Goal: Check status: Check status

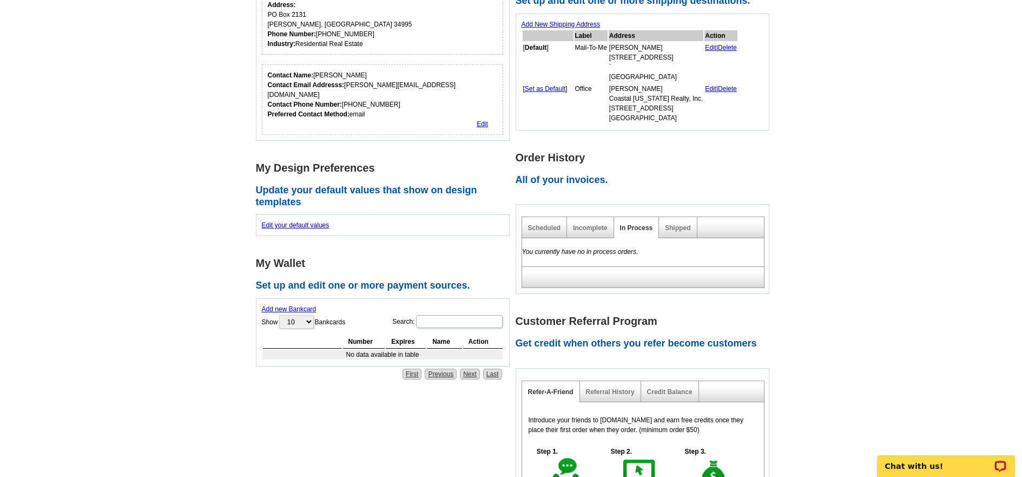
scroll to position [325, 0]
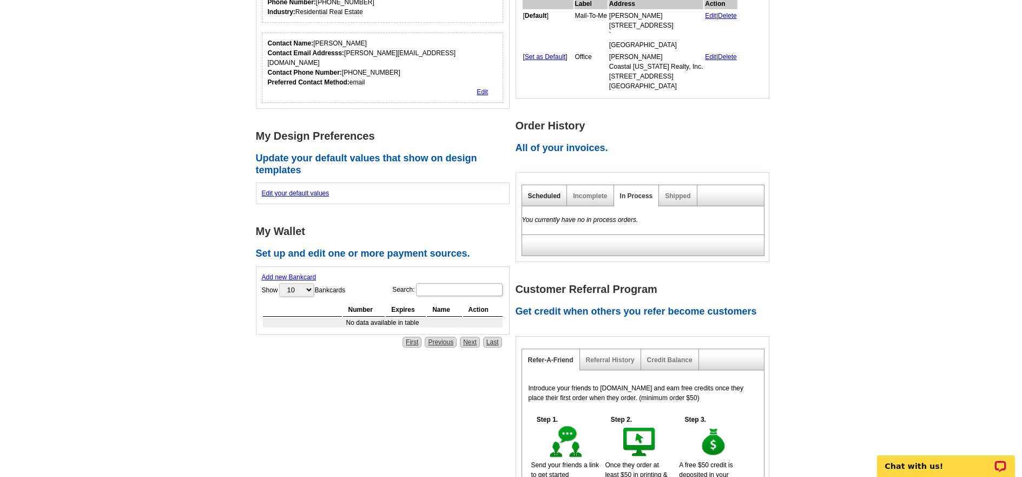
click at [545, 196] on link "Scheduled" at bounding box center [544, 196] width 33 height 8
click at [680, 195] on link "Shipped" at bounding box center [677, 196] width 25 height 8
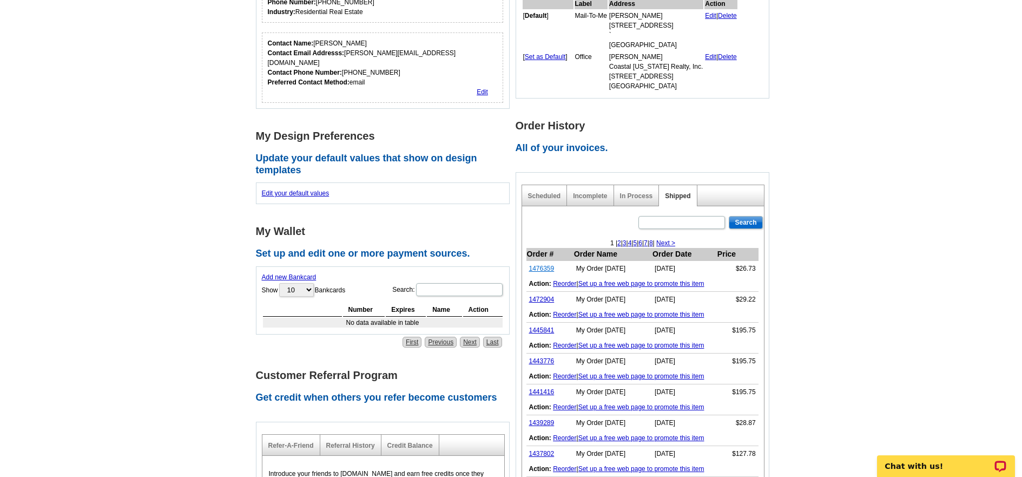
click at [541, 269] on link "1476359" at bounding box center [541, 269] width 25 height 8
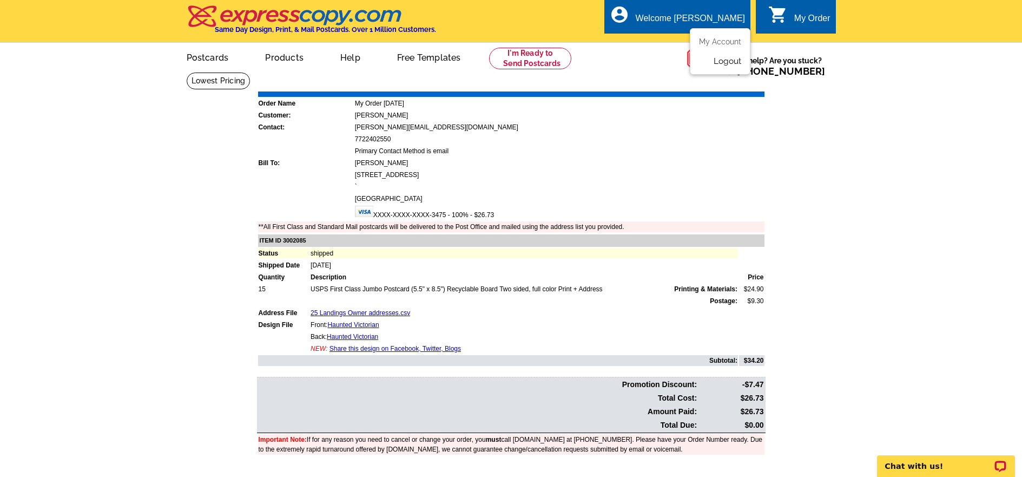
click at [725, 64] on link "Logout" at bounding box center [728, 61] width 28 height 10
